Goal: Consume media (video, audio)

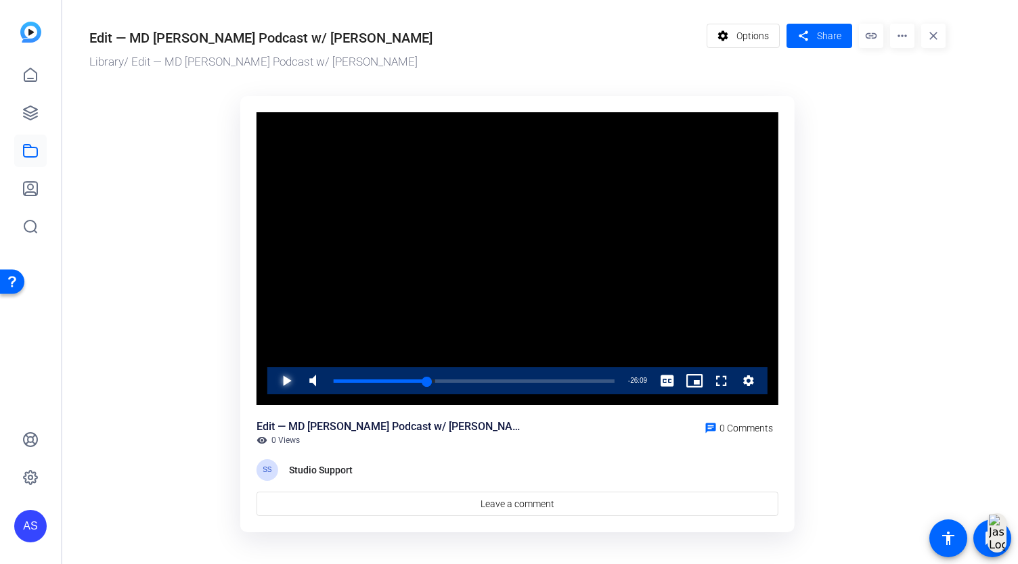
click at [273, 380] on span "Video Player" at bounding box center [273, 380] width 0 height 27
click at [273, 388] on span "Video Player" at bounding box center [273, 380] width 0 height 27
click at [273, 380] on span "Video Player" at bounding box center [273, 380] width 0 height 27
click at [451, 380] on div "17:02" at bounding box center [395, 381] width 122 height 3
click at [273, 380] on span "Video Player" at bounding box center [273, 380] width 0 height 27
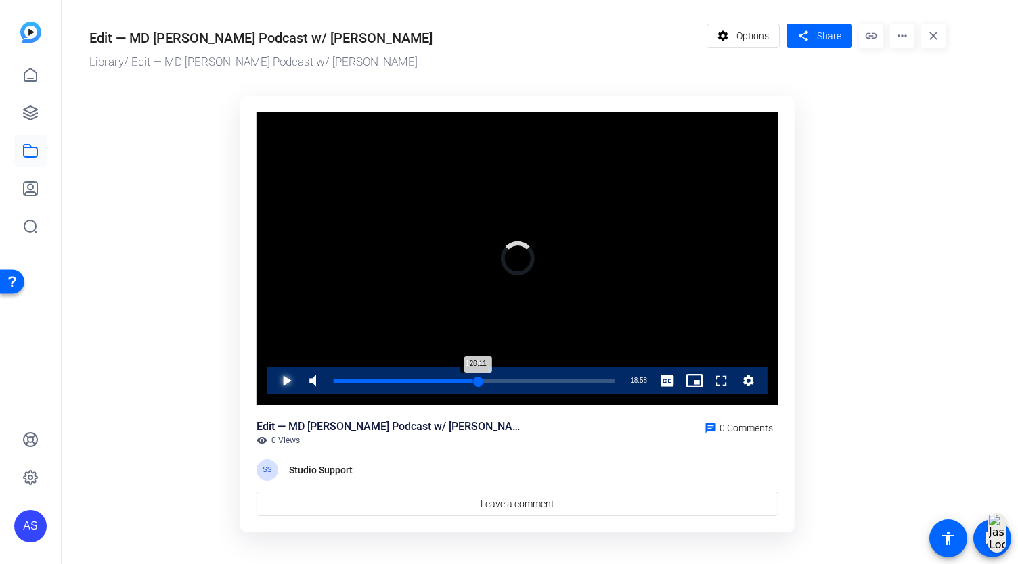
drag, startPoint x: 478, startPoint y: 390, endPoint x: 473, endPoint y: 382, distance: 9.8
click at [473, 382] on div "Loaded : 0.00% 19:26 20:11" at bounding box center [474, 381] width 281 height 3
click at [273, 381] on span "Video Player" at bounding box center [273, 380] width 0 height 27
click at [273, 386] on span "Video Player" at bounding box center [273, 380] width 0 height 27
drag, startPoint x: 477, startPoint y: 384, endPoint x: 469, endPoint y: 392, distance: 11.0
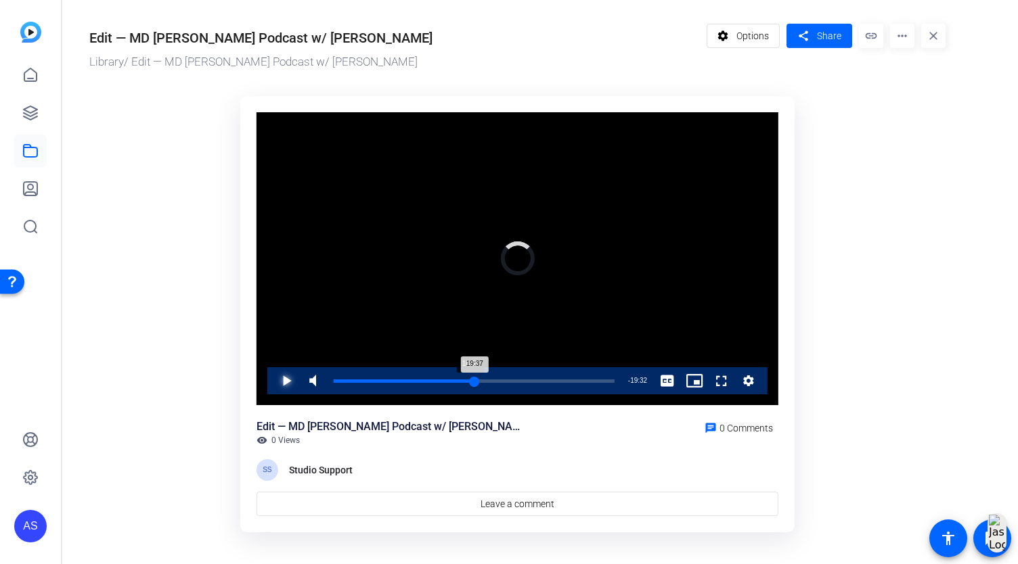
click at [469, 383] on div "Loaded : 0.00% 18:57 19:37" at bounding box center [474, 381] width 281 height 3
click at [474, 388] on div "Progress Bar" at bounding box center [474, 390] width 281 height 11
click at [273, 381] on span "Video Player" at bounding box center [273, 380] width 0 height 27
